Goal: Use online tool/utility: Utilize a website feature to perform a specific function

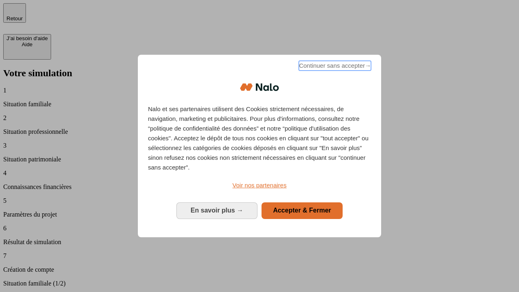
click at [334, 67] on span "Continuer sans accepter →" at bounding box center [335, 66] width 72 height 10
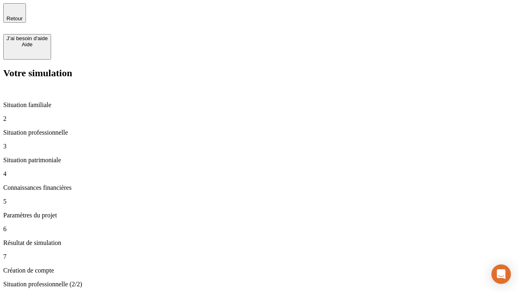
type input "30 000"
type input "0"
type input "1 000"
